Goal: Information Seeking & Learning: Find specific fact

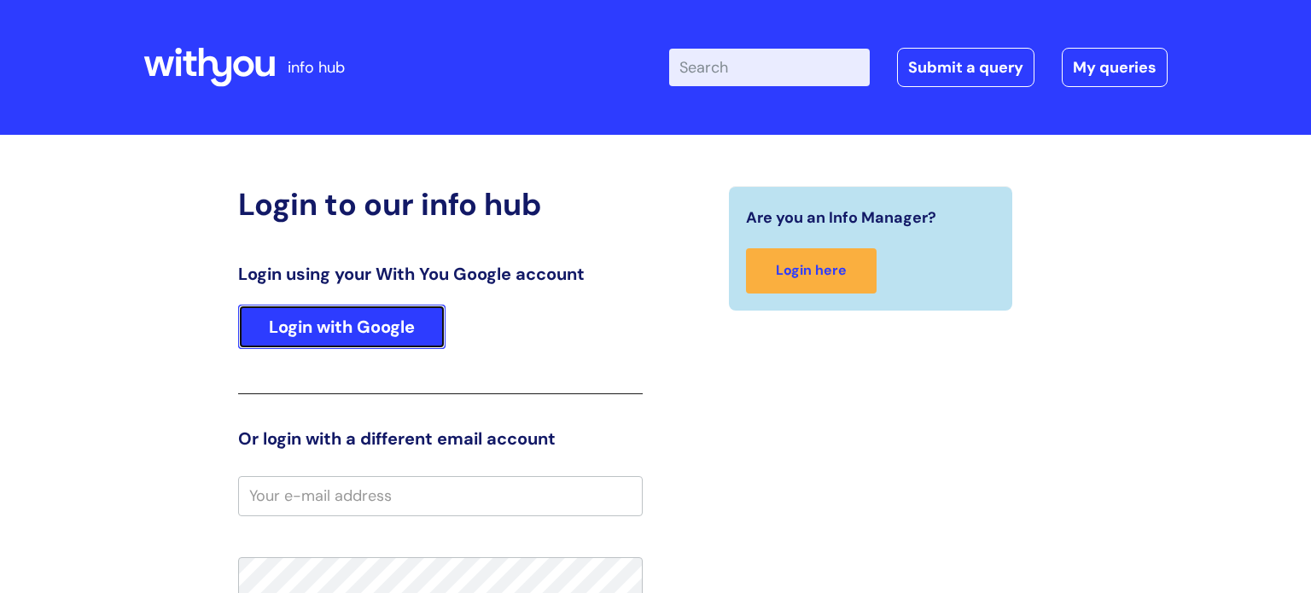
click at [383, 331] on link "Login with Google" at bounding box center [341, 327] width 207 height 44
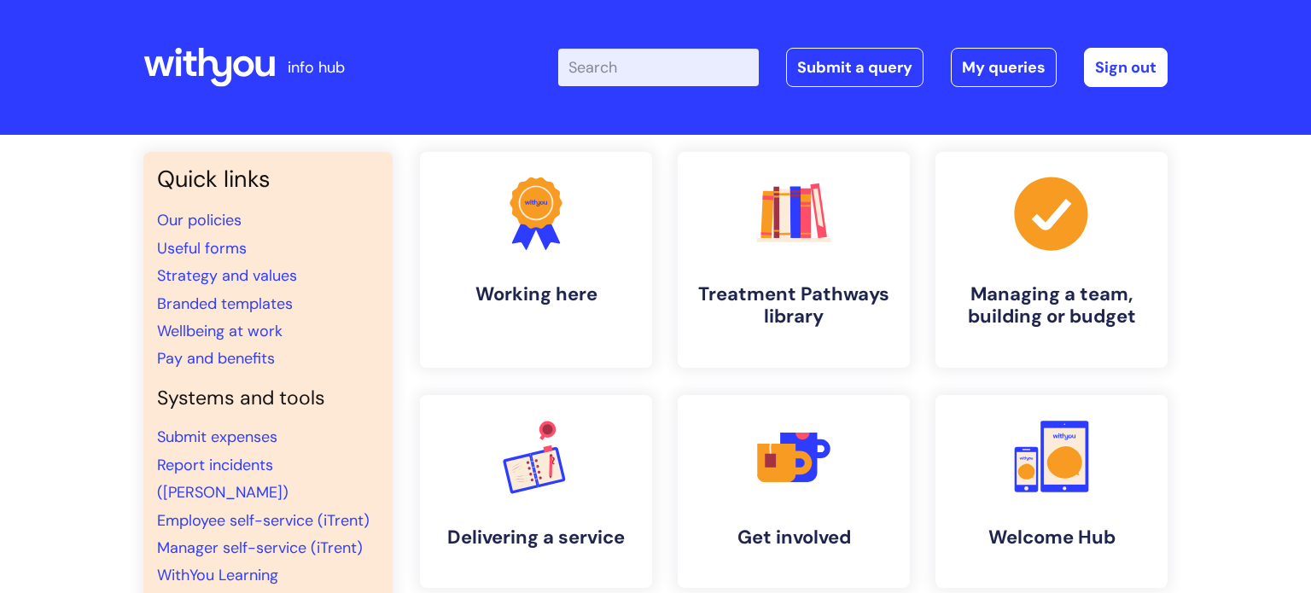
click at [653, 69] on input "Enter your search term here..." at bounding box center [658, 68] width 201 height 38
type input "vac"
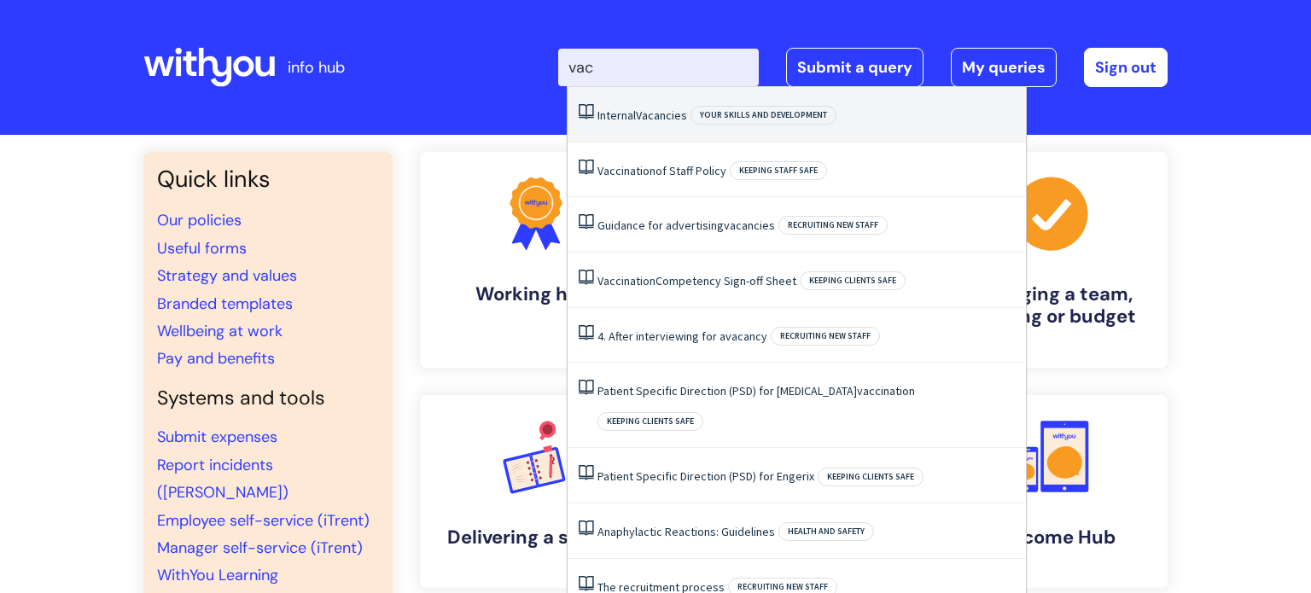
click at [641, 124] on li "Internal Vacancies Your skills and development" at bounding box center [797, 114] width 458 height 55
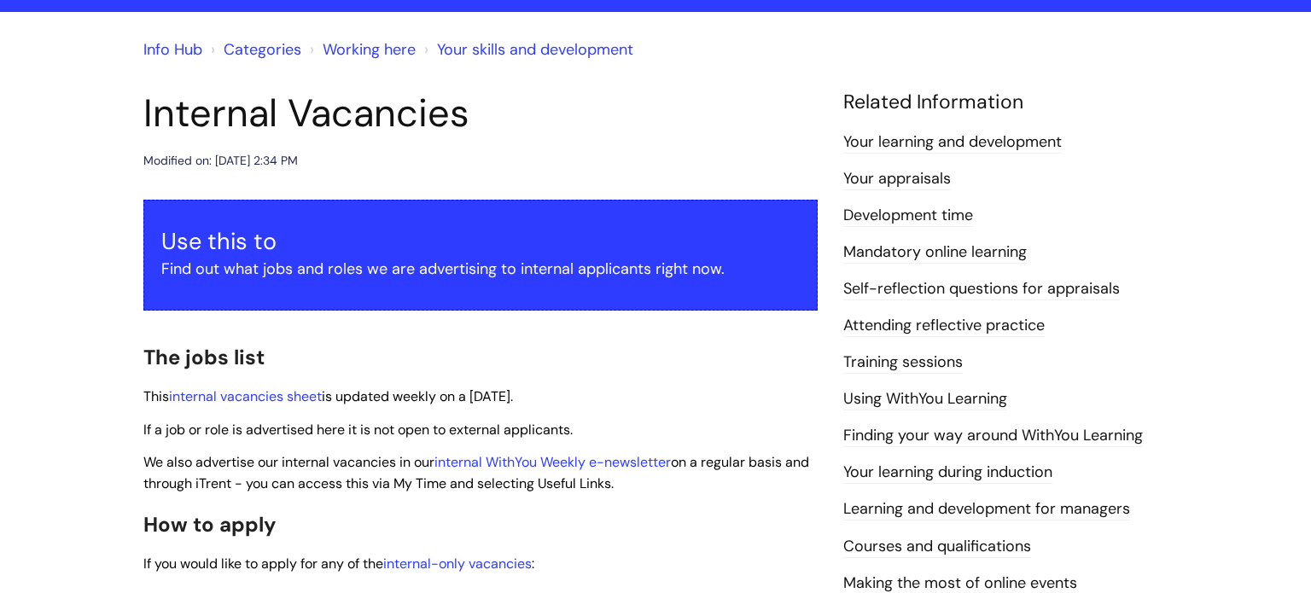
scroll to position [133, 0]
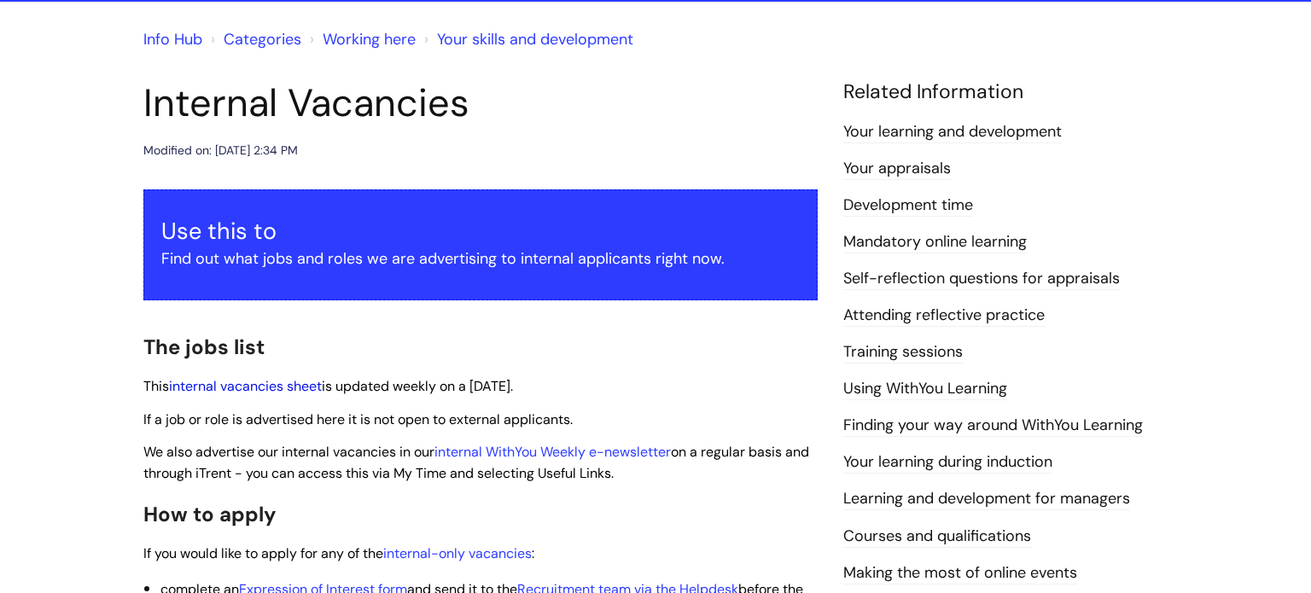
click at [276, 390] on link "internal vacancies sheet" at bounding box center [245, 386] width 153 height 18
